Goal: Navigation & Orientation: Find specific page/section

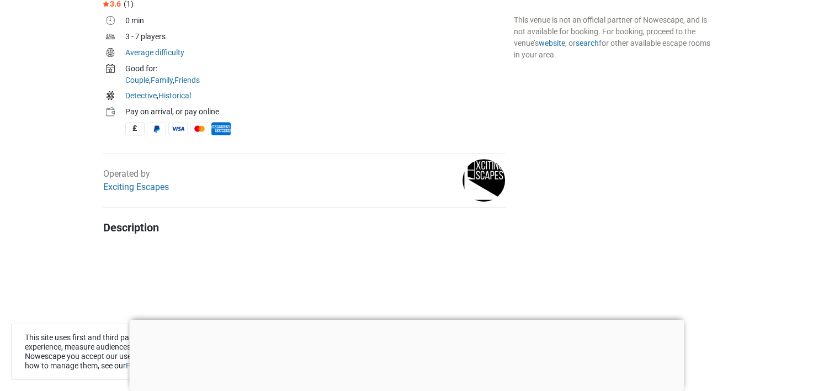
scroll to position [442, 0]
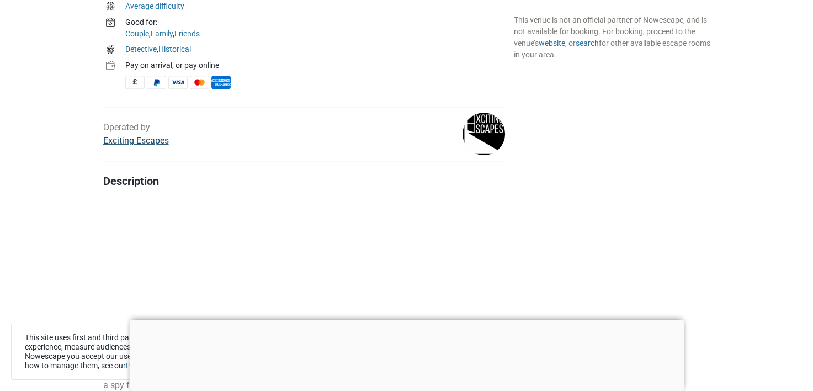
click at [129, 139] on link "Exciting Escapes" at bounding box center [136, 140] width 66 height 10
